Goal: Browse casually

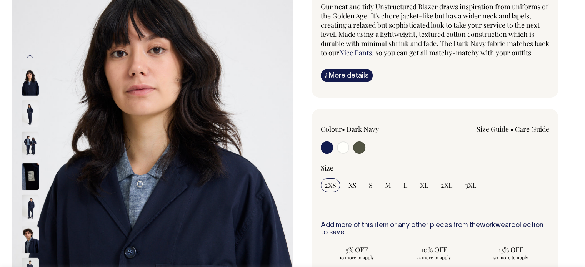
scroll to position [77, 0]
click at [29, 110] on img at bounding box center [30, 113] width 17 height 27
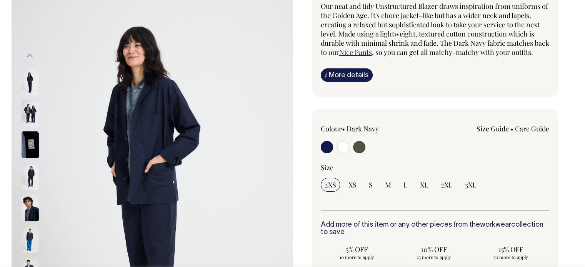
click at [28, 181] on img at bounding box center [30, 176] width 17 height 27
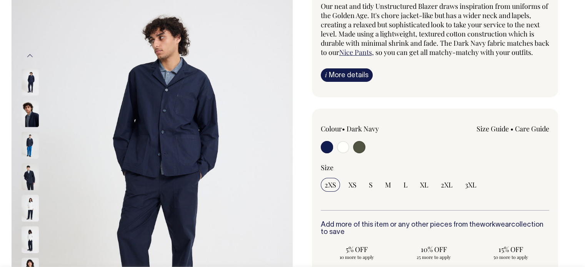
click at [25, 108] on img at bounding box center [30, 113] width 17 height 27
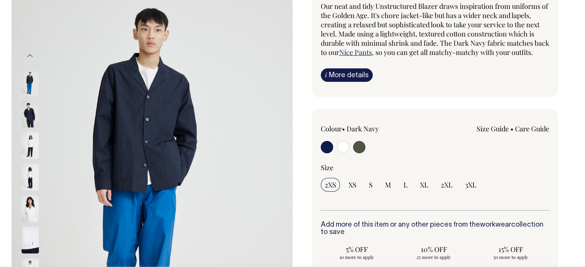
click at [28, 118] on img at bounding box center [30, 113] width 17 height 27
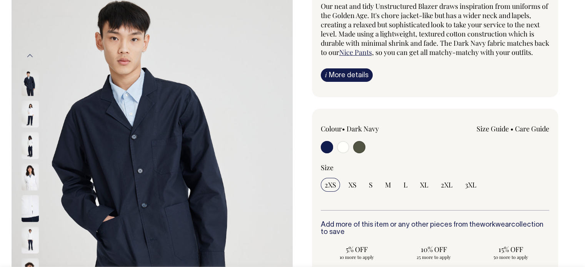
click at [30, 118] on img at bounding box center [30, 113] width 17 height 27
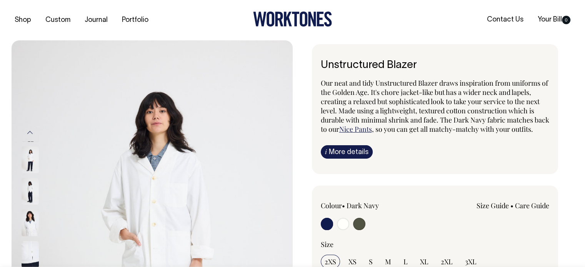
scroll to position [0, 0]
